Goal: Task Accomplishment & Management: Use online tool/utility

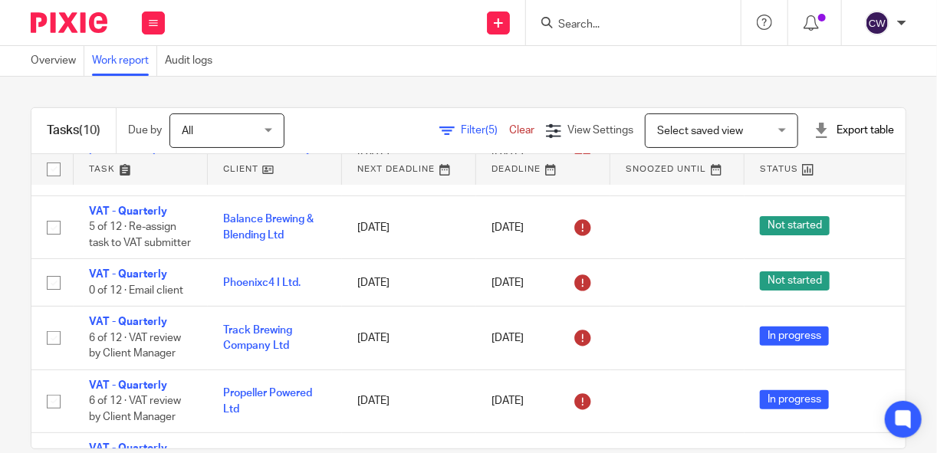
scroll to position [141, 0]
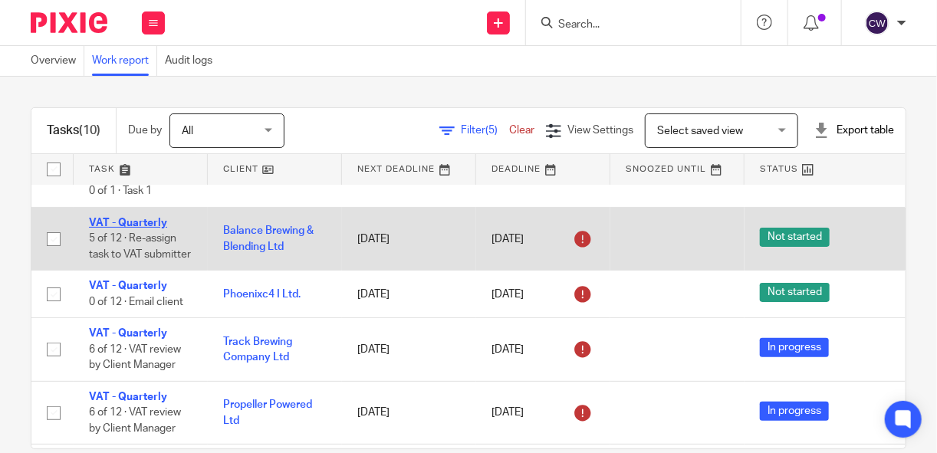
click at [143, 219] on link "VAT - Quarterly" at bounding box center [128, 223] width 78 height 11
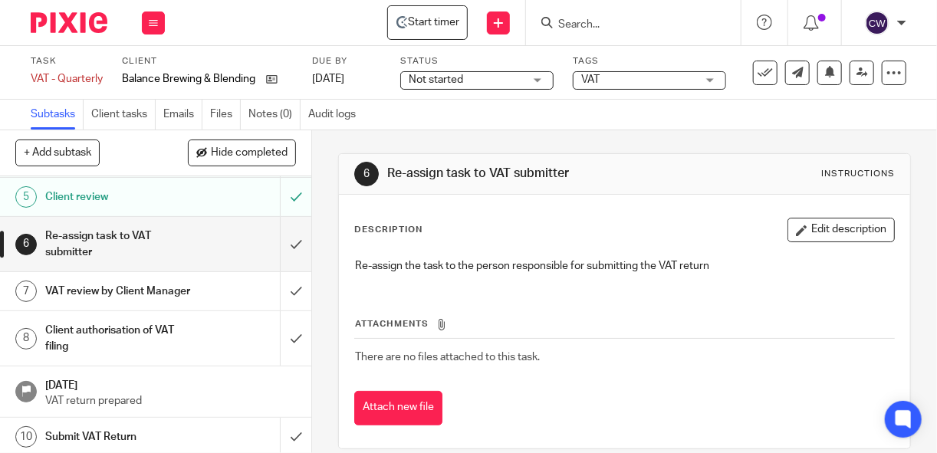
scroll to position [175, 0]
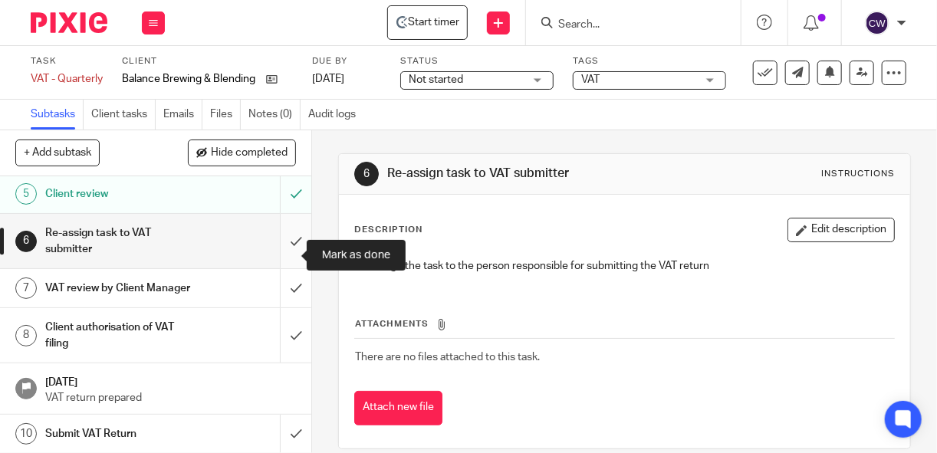
click at [281, 255] on input "submit" at bounding box center [155, 241] width 311 height 54
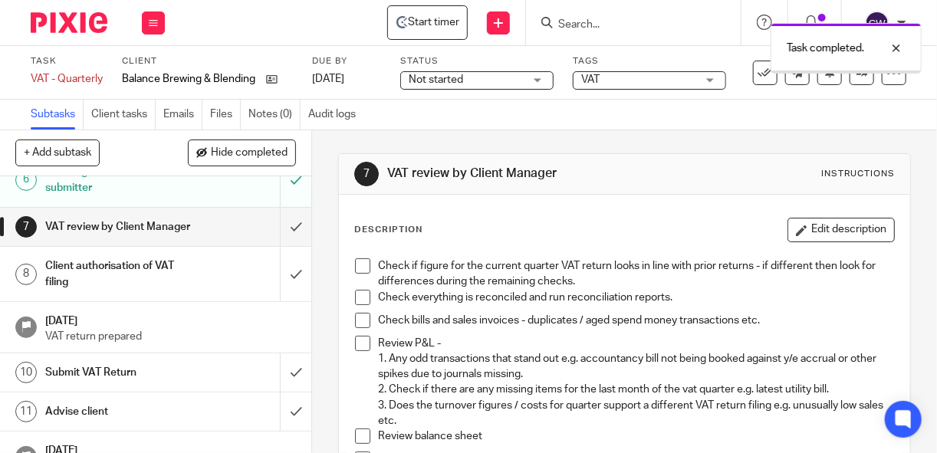
scroll to position [237, 0]
click at [282, 245] on input "submit" at bounding box center [155, 226] width 311 height 38
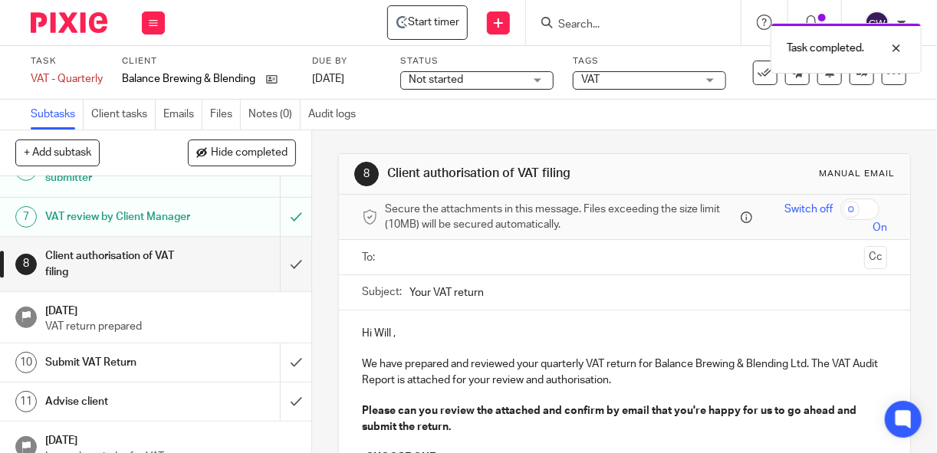
scroll to position [278, 0]
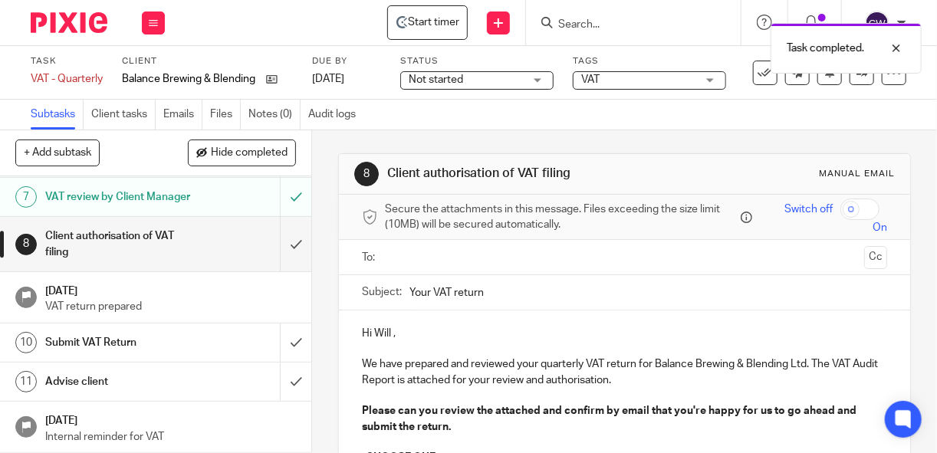
click at [153, 263] on h1 "Client authorisation of VAT filing" at bounding box center [118, 244] width 146 height 39
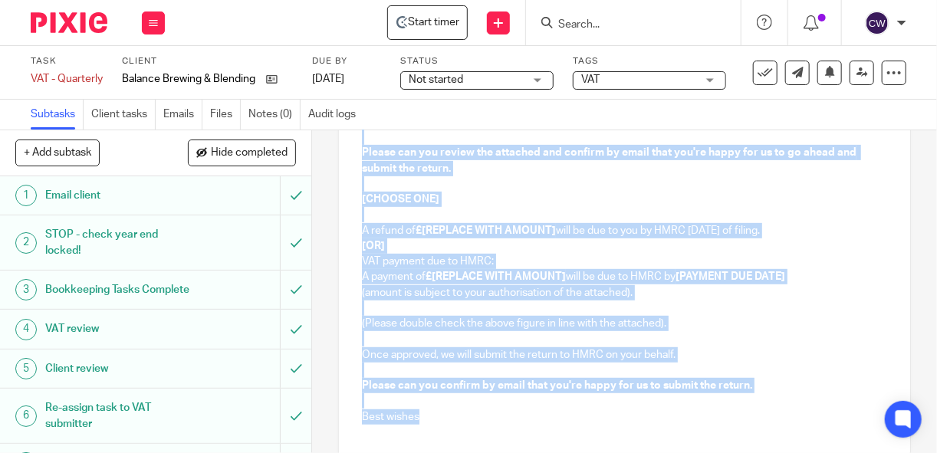
scroll to position [376, 0]
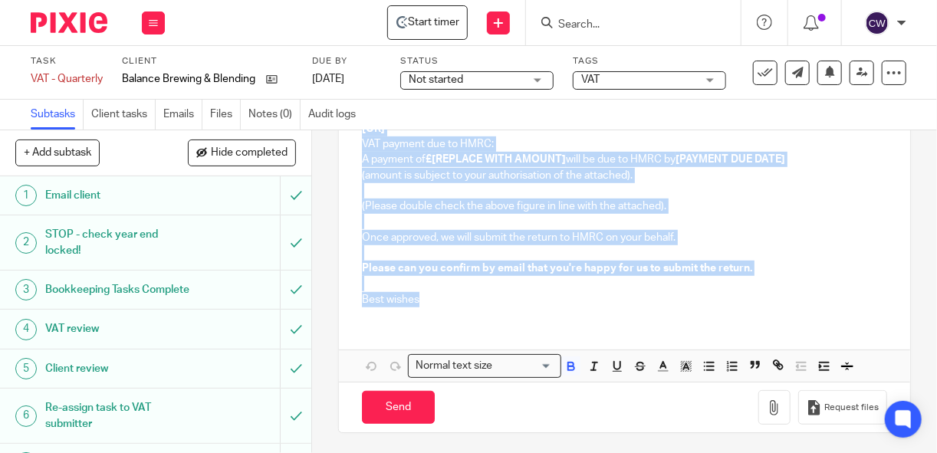
drag, startPoint x: 357, startPoint y: 330, endPoint x: 419, endPoint y: 294, distance: 71.8
click at [420, 294] on div "Hi Will , We have prepared and reviewed your quarterly VAT return for Balance B…" at bounding box center [624, 127] width 571 height 384
copy div "Hi Will , We have prepared and reviewed your quarterly VAT return for Balance B…"
